Goal: Find specific page/section: Find specific page/section

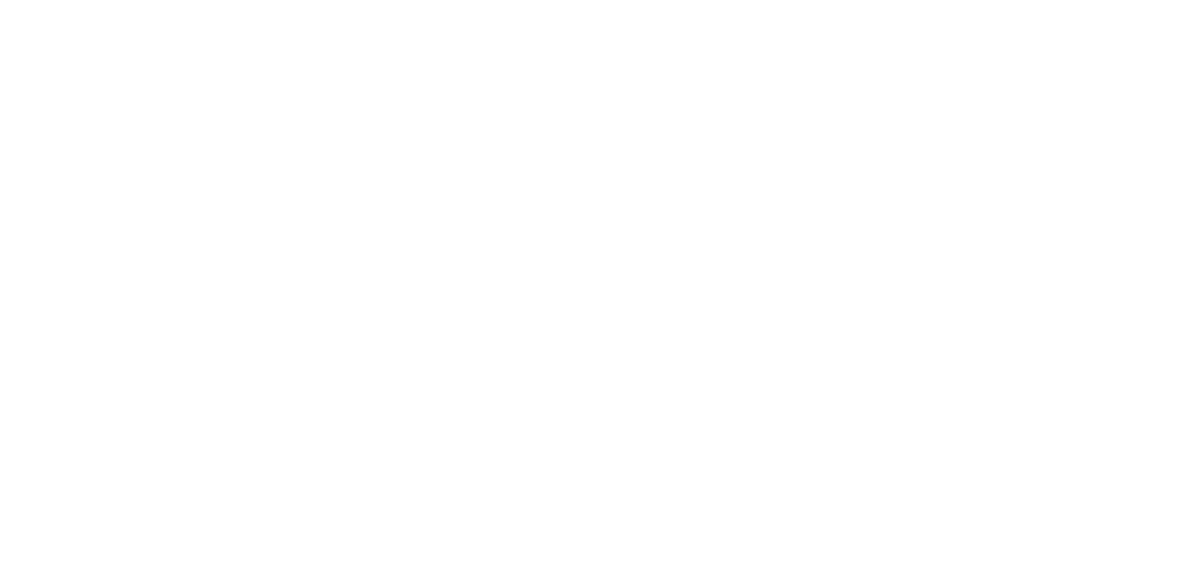
select select "Song"
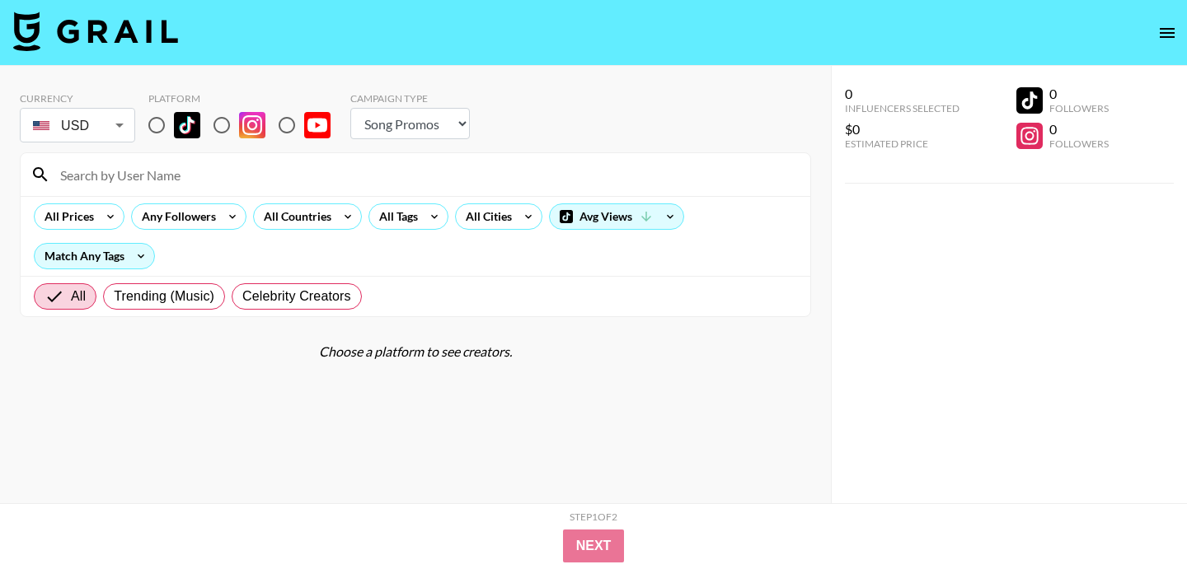
click at [224, 177] on input at bounding box center [425, 174] width 750 height 26
type input "v"
type input "g"
paste input "sarahholden_"
type input "sarahholden_"
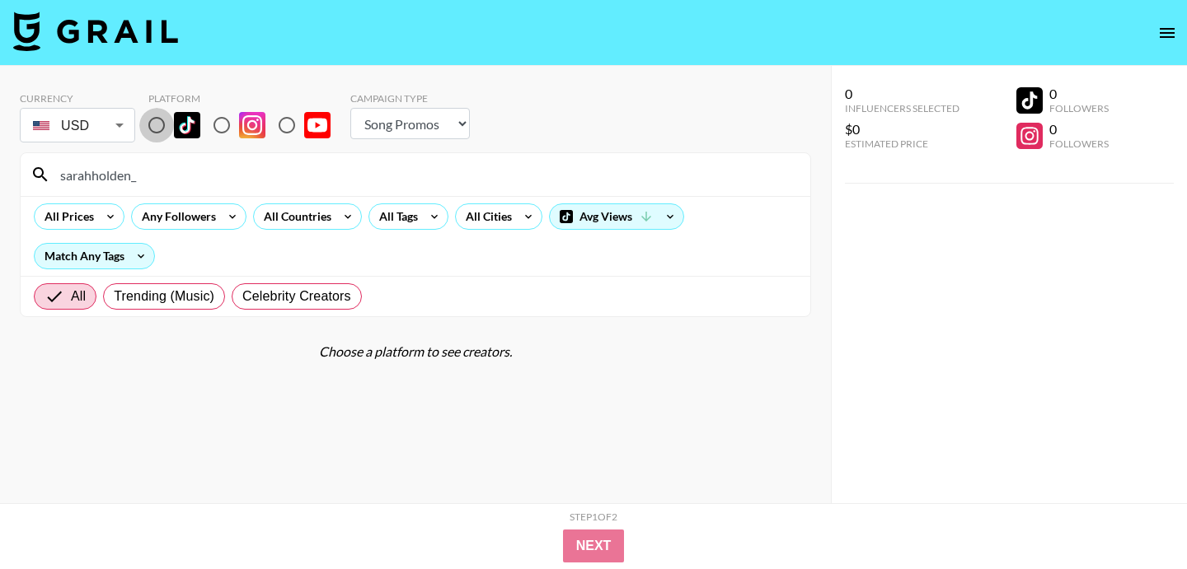
click at [155, 126] on input "radio" at bounding box center [156, 125] width 35 height 35
radio input "true"
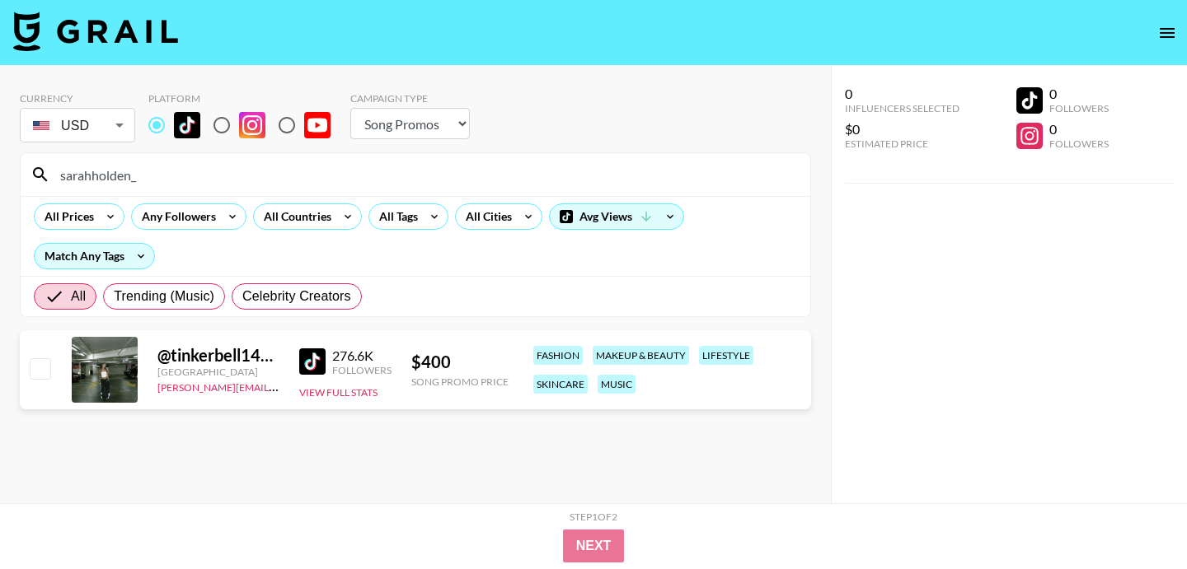
click at [215, 124] on input "radio" at bounding box center [221, 125] width 35 height 35
radio input "true"
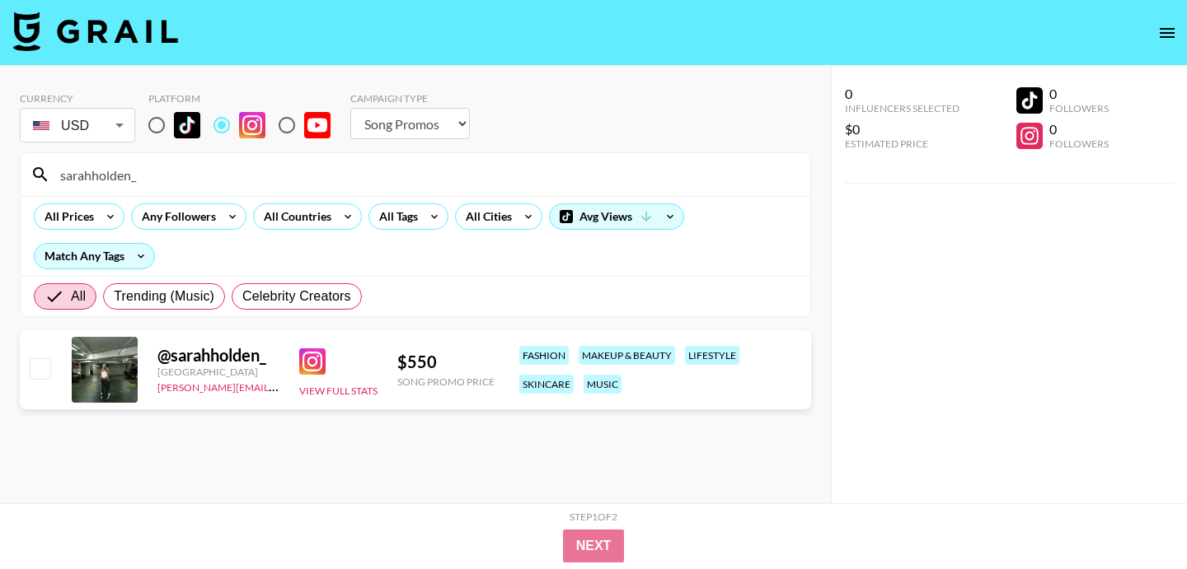
click at [158, 124] on input "radio" at bounding box center [156, 125] width 35 height 35
radio input "true"
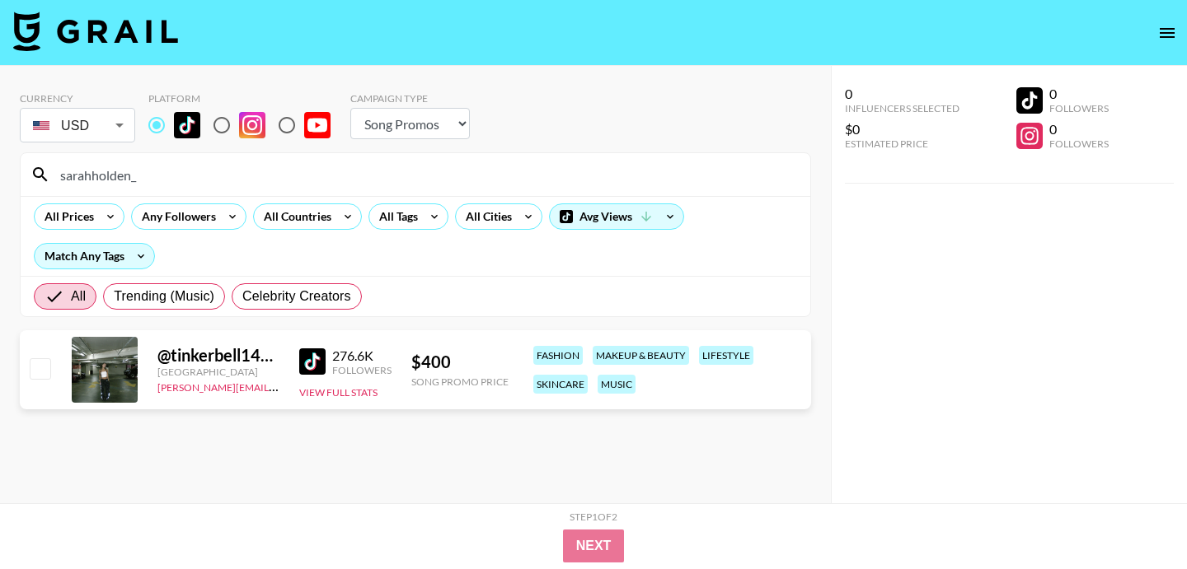
click at [311, 353] on img at bounding box center [312, 362] width 26 height 26
click at [279, 177] on input "sarahholden_" at bounding box center [425, 174] width 750 height 26
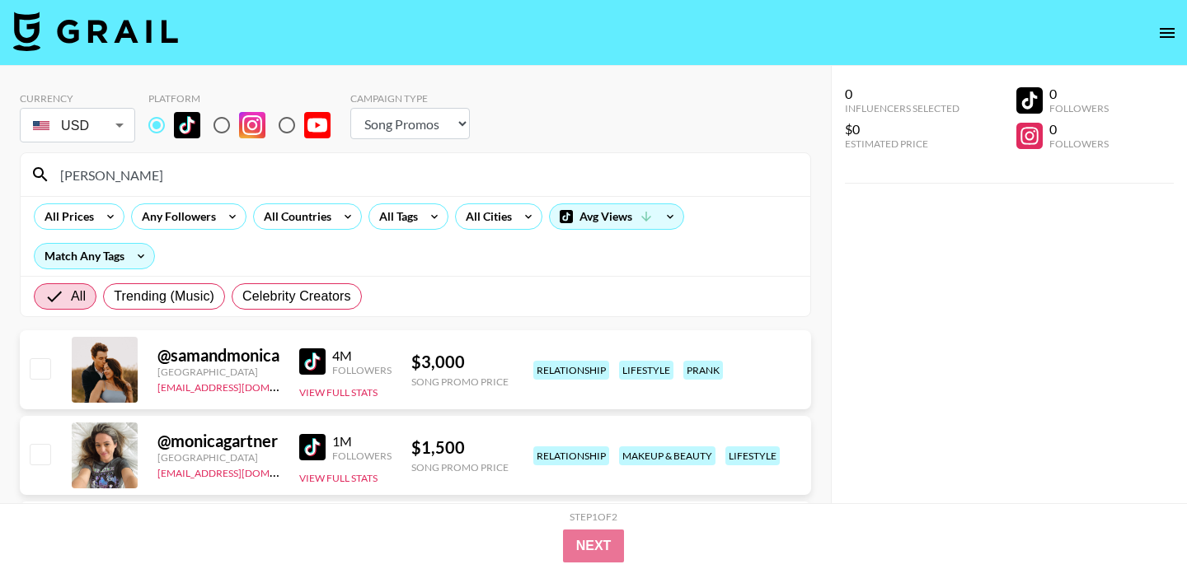
type input "[PERSON_NAME]"
